Goal: Task Accomplishment & Management: Manage account settings

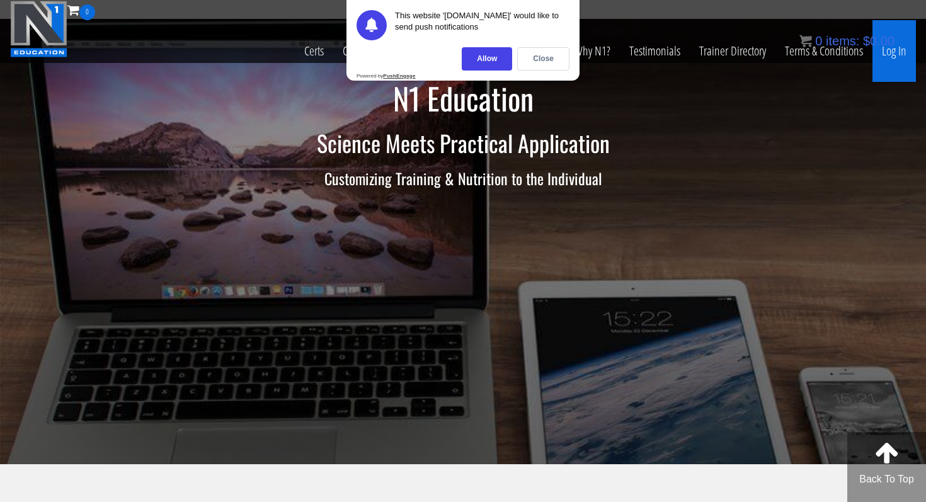
click at [900, 55] on link "Log In" at bounding box center [894, 51] width 43 height 62
click at [538, 55] on div "Close" at bounding box center [543, 58] width 52 height 23
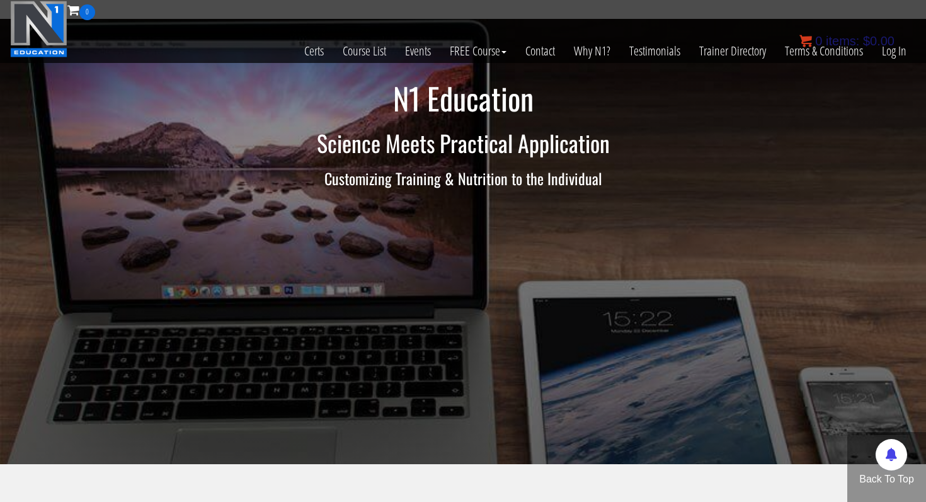
click at [893, 48] on bdi "$ 0.00" at bounding box center [878, 41] width 31 height 14
click at [896, 47] on link "Log In" at bounding box center [894, 51] width 43 height 62
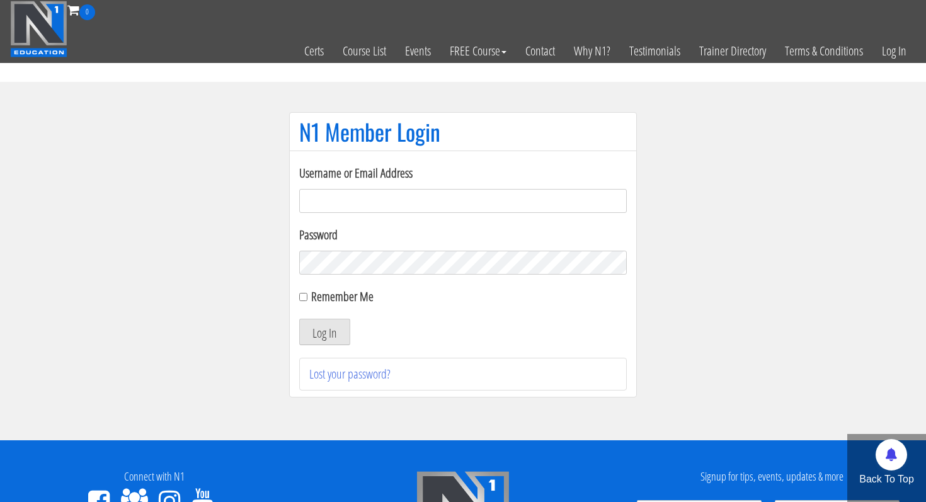
type input "[PERSON_NAME][EMAIL_ADDRESS][DOMAIN_NAME]"
drag, startPoint x: 408, startPoint y: 202, endPoint x: 216, endPoint y: 200, distance: 192.2
click at [216, 200] on section "N1 Member Login Username or Email Address [EMAIL_ADDRESS][DOMAIN_NAME] Password…" at bounding box center [463, 261] width 926 height 358
